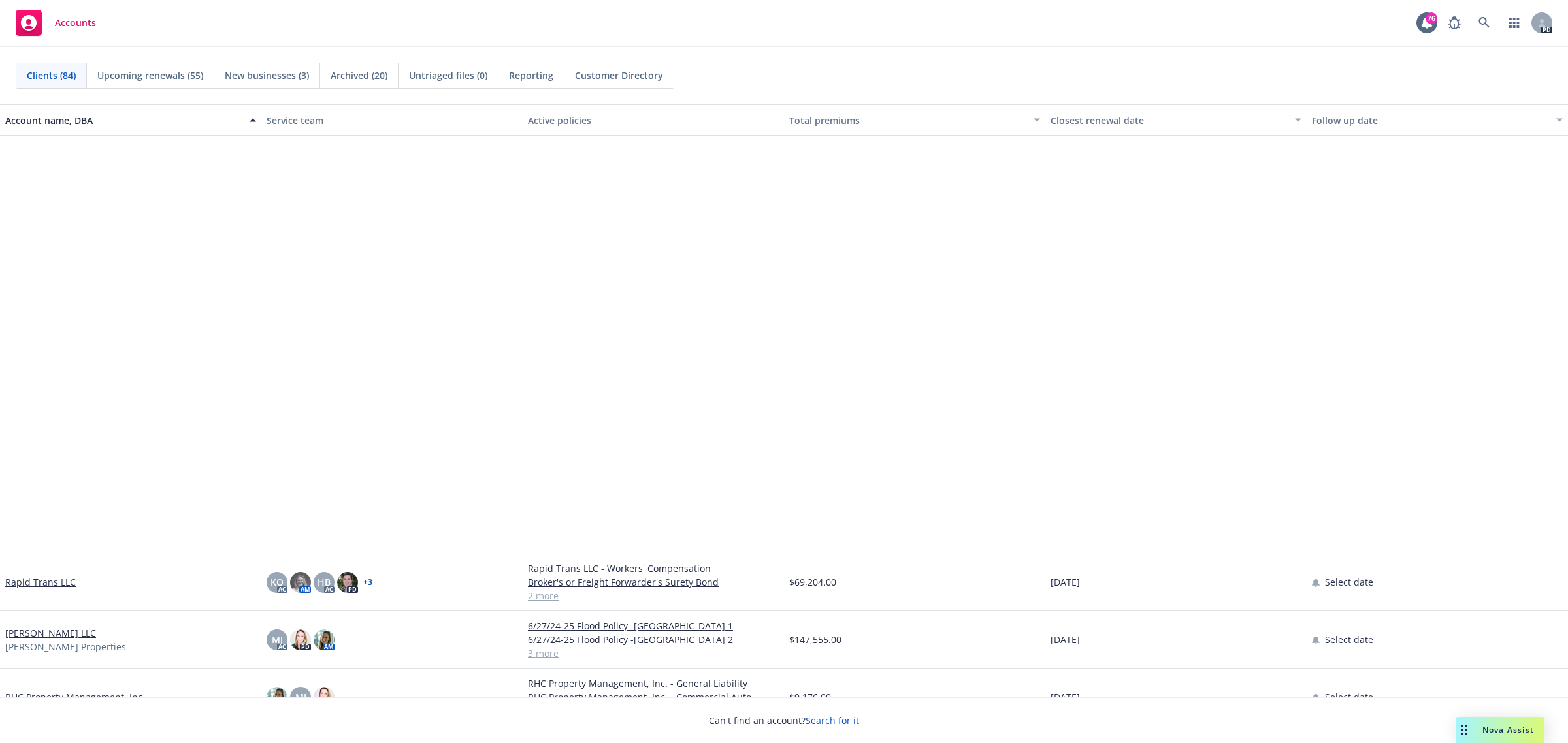
scroll to position [3102, 0]
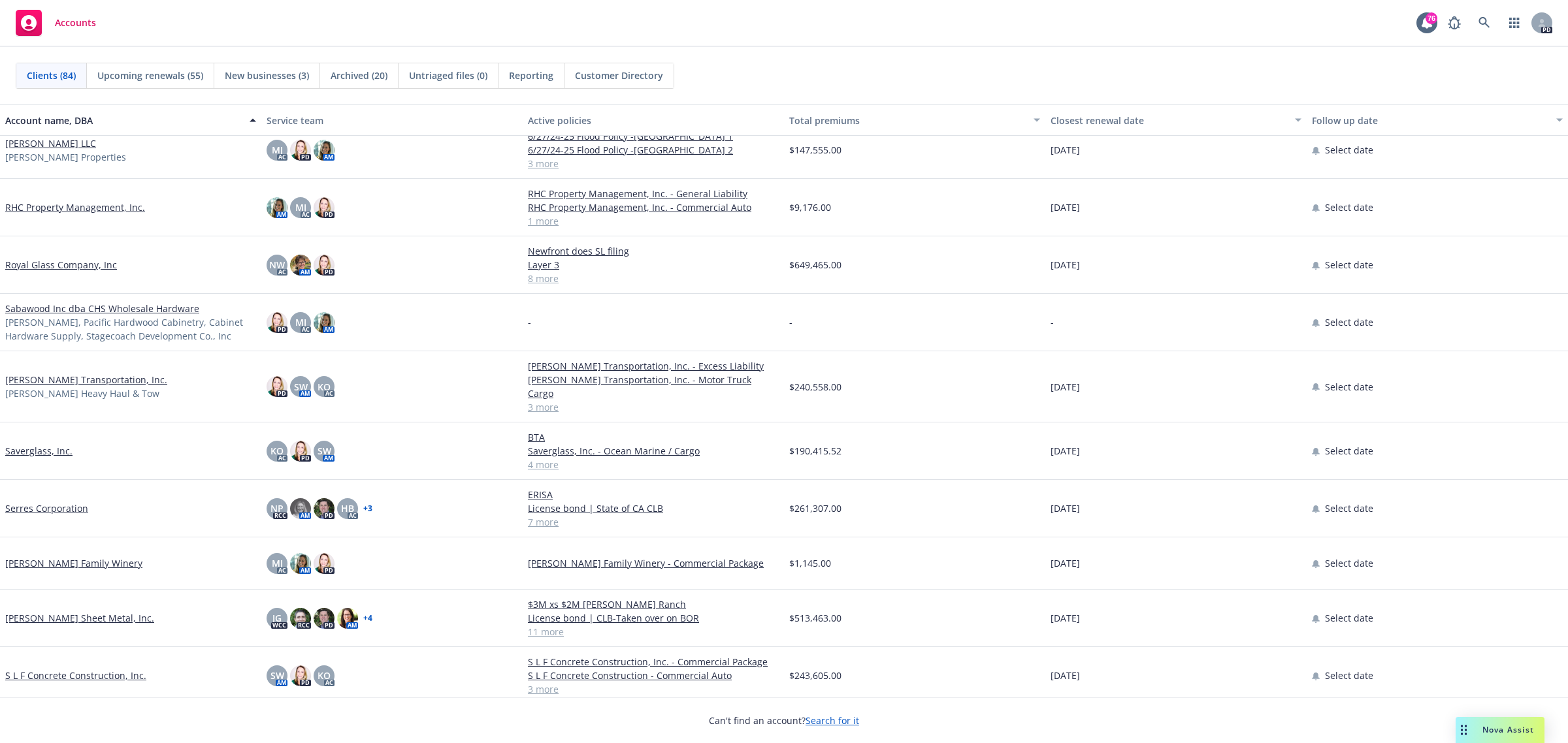
click at [56, 373] on link "[PERSON_NAME] Transportation, Inc." at bounding box center [86, 380] width 162 height 13
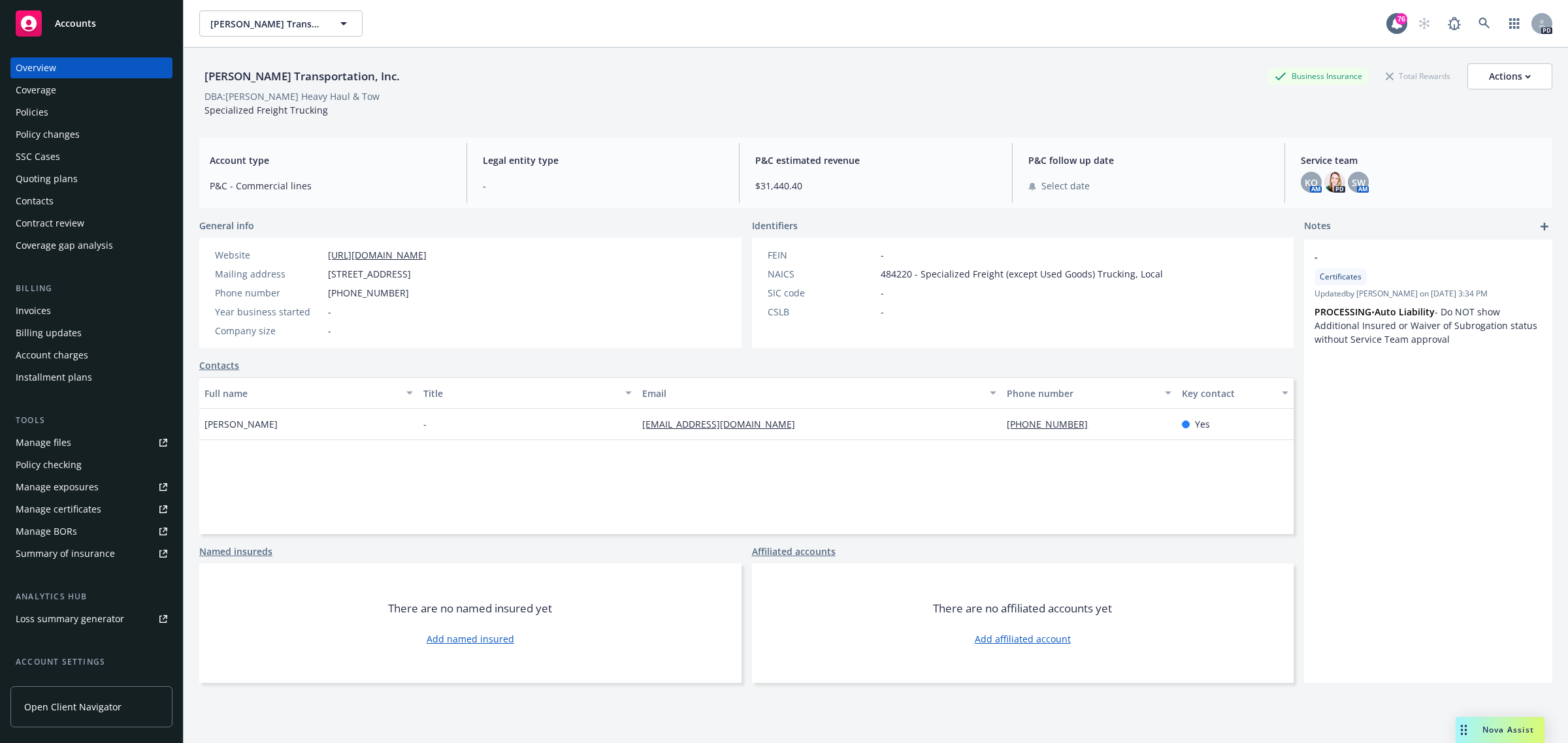
click at [30, 119] on div "Policies" at bounding box center [32, 112] width 33 height 21
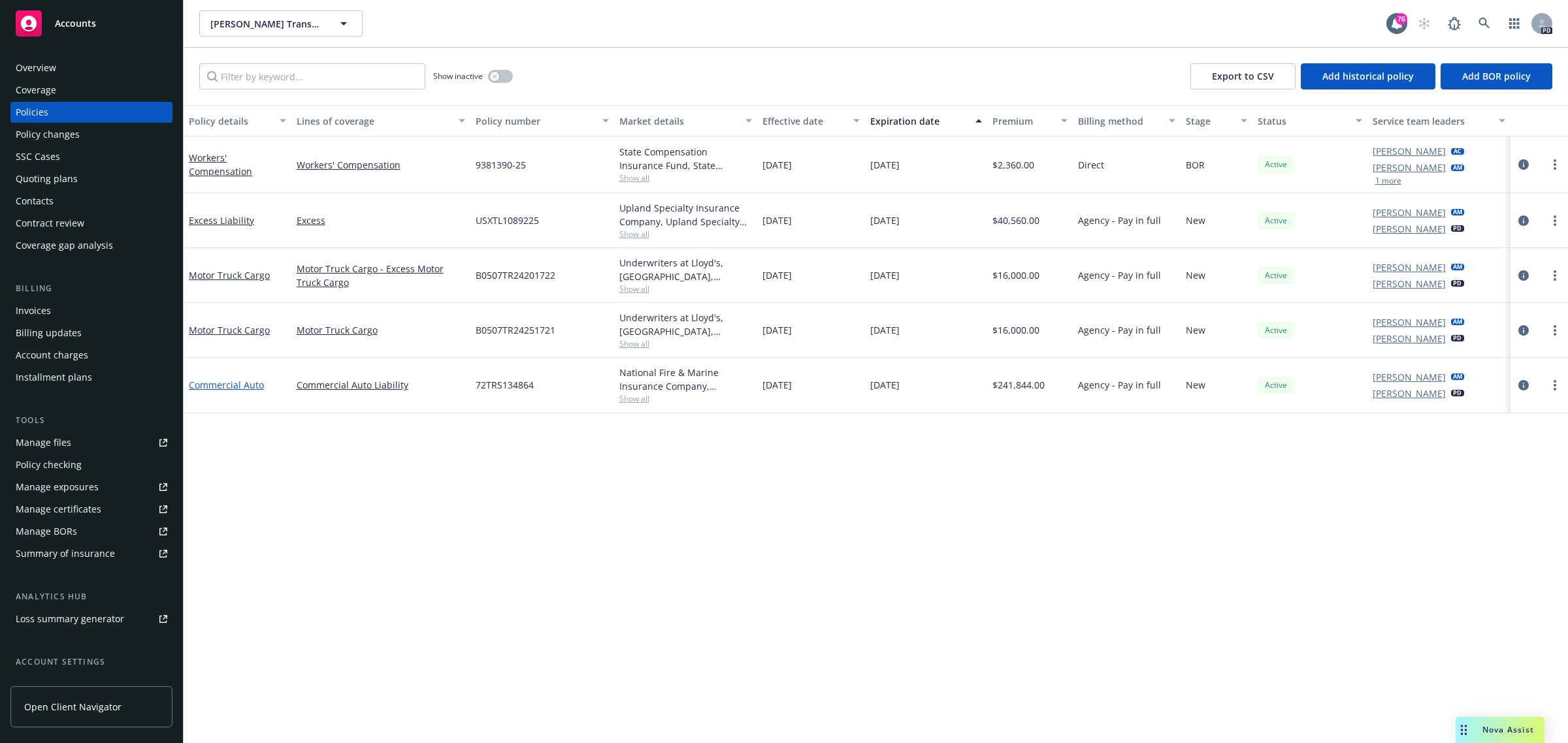
click at [197, 384] on link "Commercial Auto" at bounding box center [227, 385] width 75 height 13
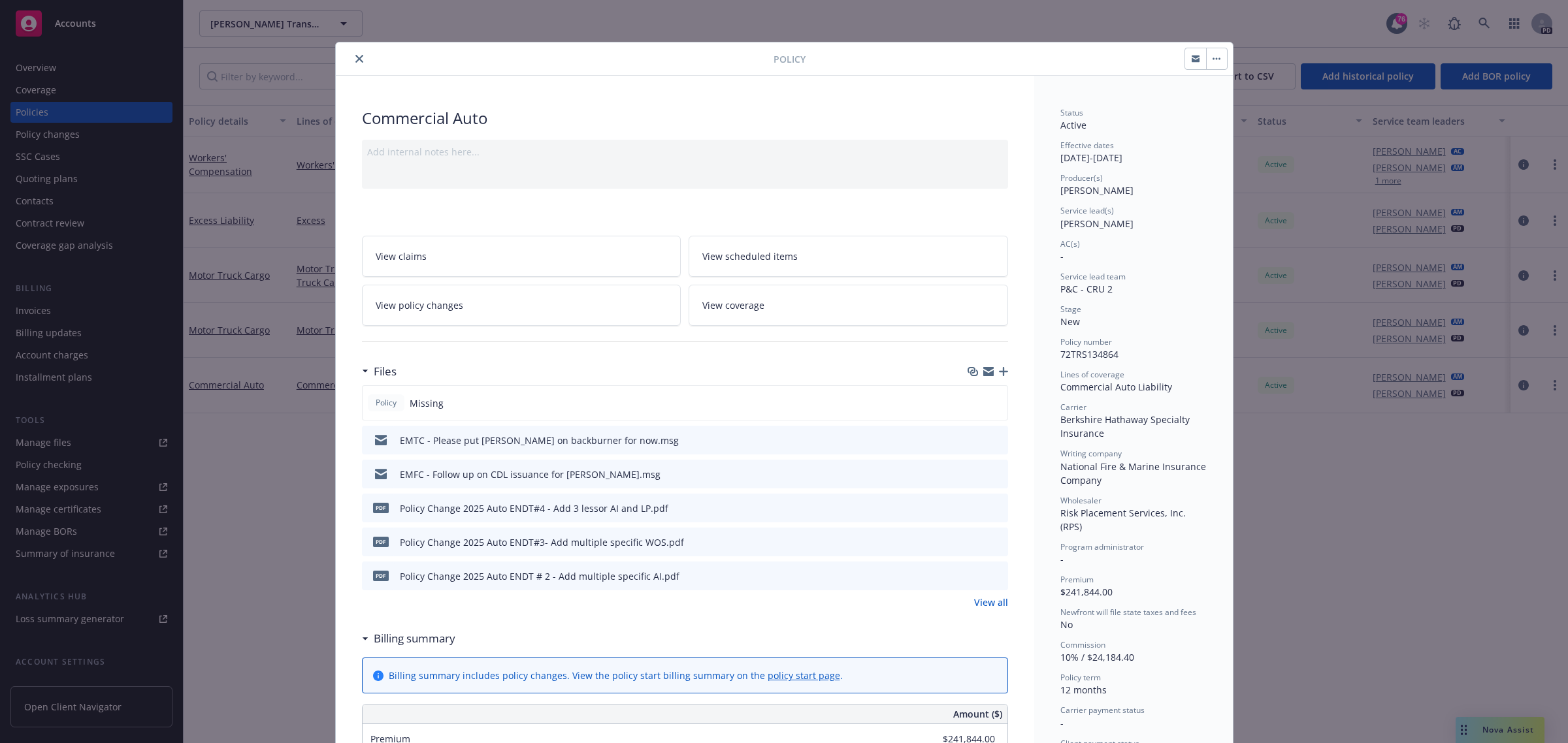
drag, startPoint x: 351, startPoint y: 60, endPoint x: 332, endPoint y: 60, distance: 19.0
click at [355, 60] on icon "close" at bounding box center [359, 59] width 8 height 8
